Goal: Task Accomplishment & Management: Manage account settings

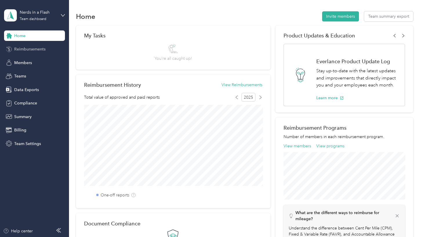
click at [35, 50] on span "Reimbursements" at bounding box center [29, 49] width 31 height 6
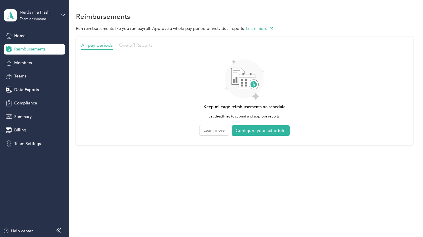
click at [121, 44] on span "One-off Reports" at bounding box center [136, 45] width 34 height 6
